Goal: Task Accomplishment & Management: Manage account settings

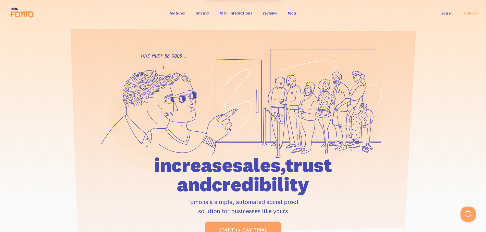
click at [449, 14] on link "log in" at bounding box center [447, 12] width 10 height 5
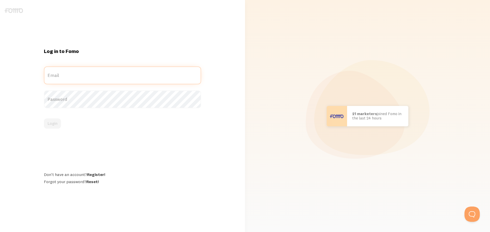
type input "[EMAIL_ADDRESS][DOMAIN_NAME]"
click at [51, 128] on div "Login" at bounding box center [122, 124] width 157 height 10
click at [51, 127] on button "Login" at bounding box center [52, 124] width 17 height 10
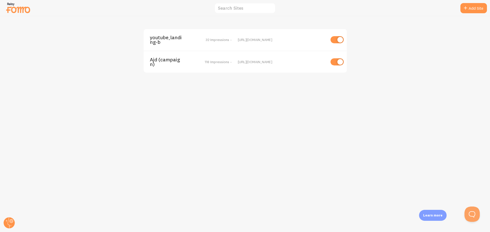
click at [193, 41] on div "youtube_landing-b 32 Impressions -" at bounding box center [191, 39] width 82 height 9
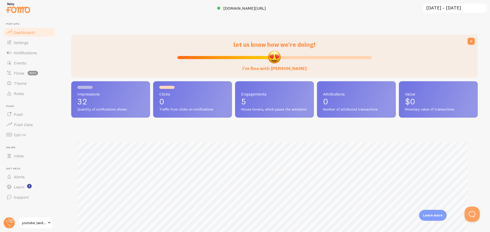
scroll to position [134, 403]
click at [24, 11] on img at bounding box center [18, 7] width 26 height 13
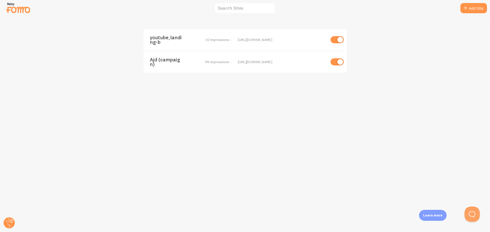
click at [158, 38] on span "youtube_landing-b" at bounding box center [170, 39] width 41 height 9
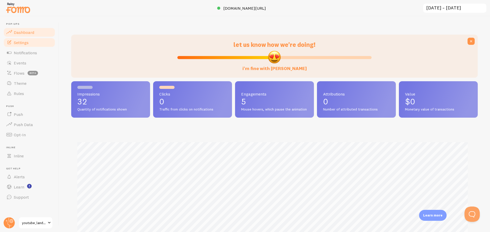
click at [29, 42] on span "Settings" at bounding box center [21, 42] width 15 height 5
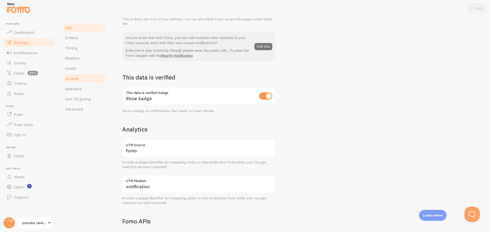
scroll to position [102, 0]
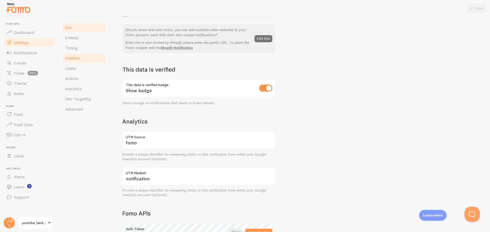
click at [88, 56] on link "Position" at bounding box center [84, 58] width 45 height 10
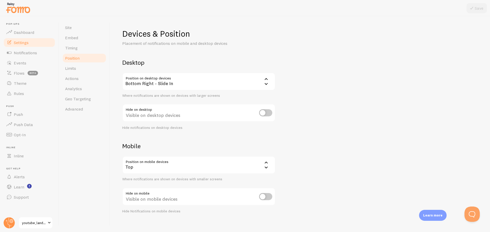
scroll to position [6, 0]
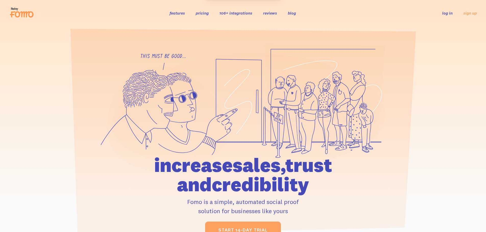
click at [448, 14] on link "log in" at bounding box center [447, 12] width 10 height 5
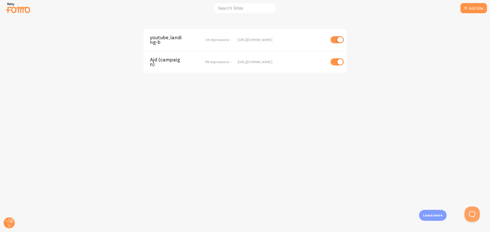
click at [159, 48] on div "youtube_landing-b 34 Impressions - [URL][DOMAIN_NAME]" at bounding box center [245, 40] width 203 height 22
click at [163, 38] on span "youtube_landing-b" at bounding box center [170, 39] width 41 height 9
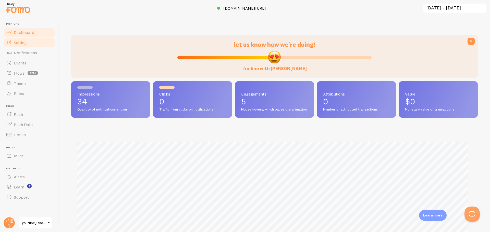
scroll to position [134, 403]
click at [24, 43] on span "Settings" at bounding box center [21, 42] width 15 height 5
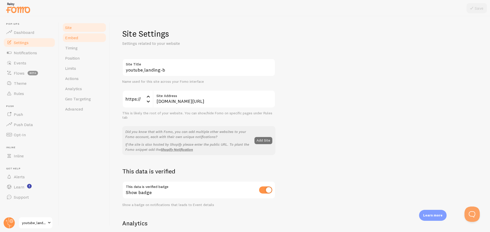
click at [85, 36] on link "Embed" at bounding box center [84, 38] width 45 height 10
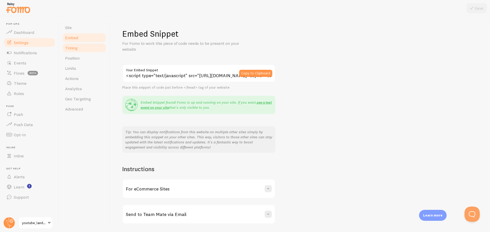
click at [80, 47] on link "Timing" at bounding box center [84, 48] width 45 height 10
